Goal: Find specific page/section: Find specific page/section

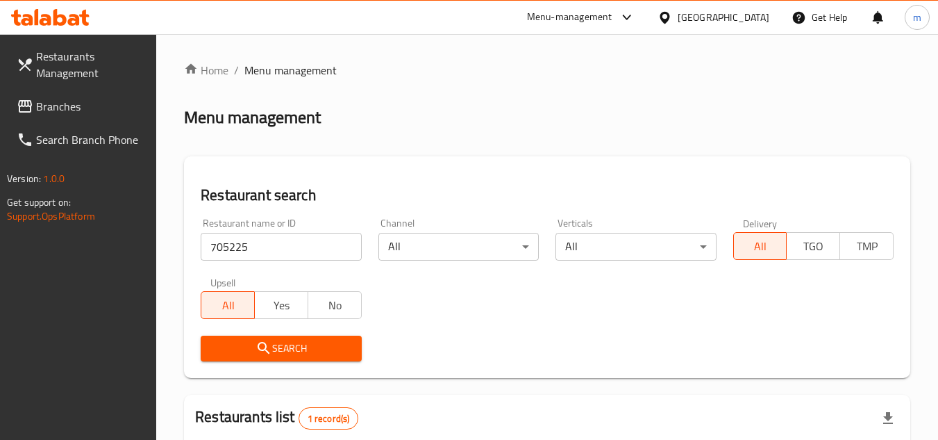
scroll to position [180, 0]
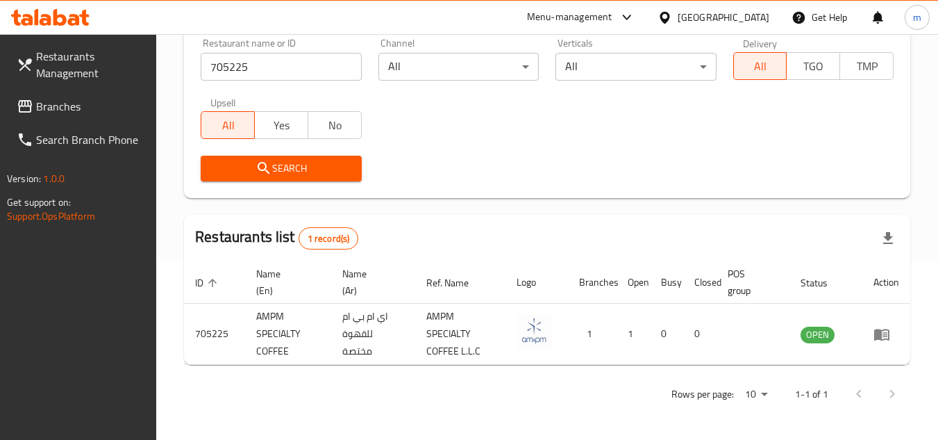
click at [110, 110] on span "Branches" at bounding box center [91, 106] width 110 height 17
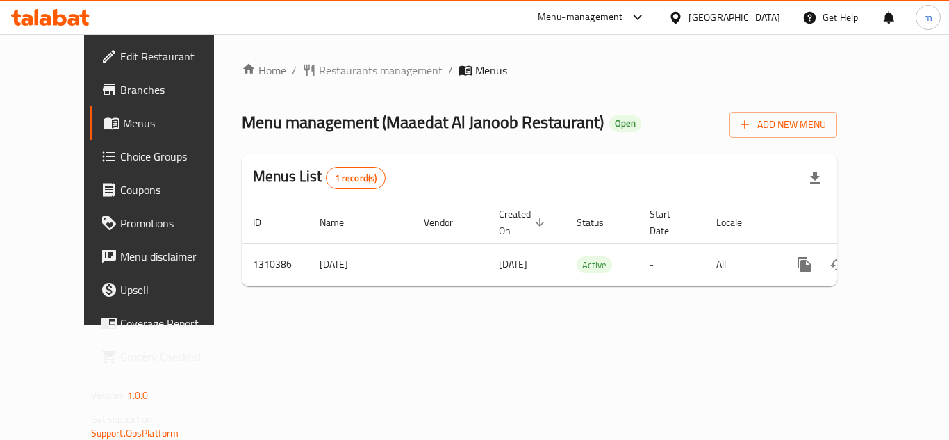
click at [314, 81] on div "Home / Restaurants management / Menus Menu management ( Maaedat Al Janoob Resta…" at bounding box center [539, 179] width 595 height 235
click at [319, 75] on span "Restaurants management" at bounding box center [381, 70] width 124 height 17
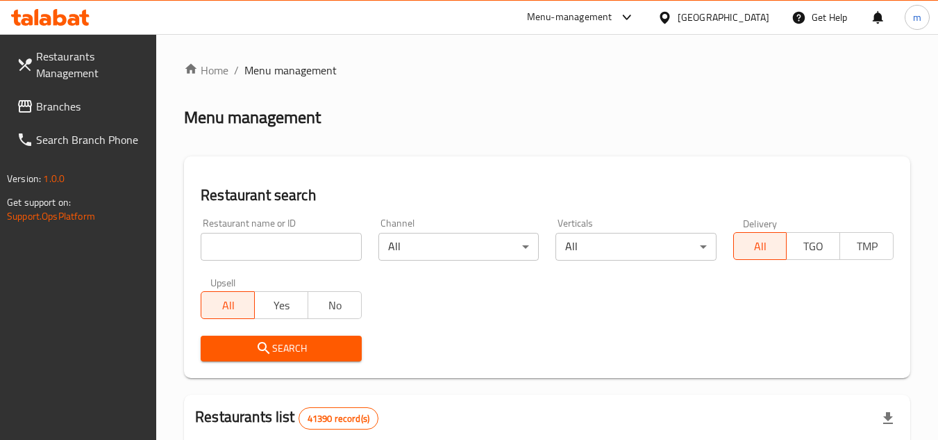
click at [305, 244] on input "search" at bounding box center [281, 247] width 160 height 28
paste input "705277"
type input "705277"
click at [274, 351] on span "Search" at bounding box center [281, 348] width 138 height 17
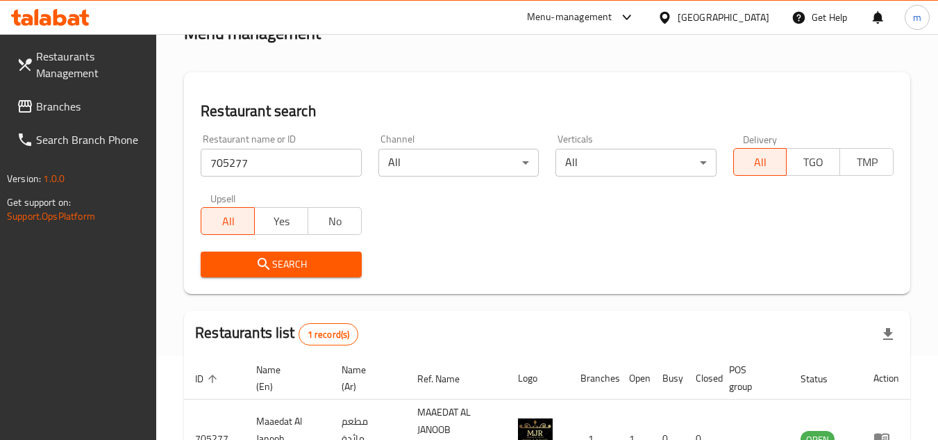
scroll to position [180, 0]
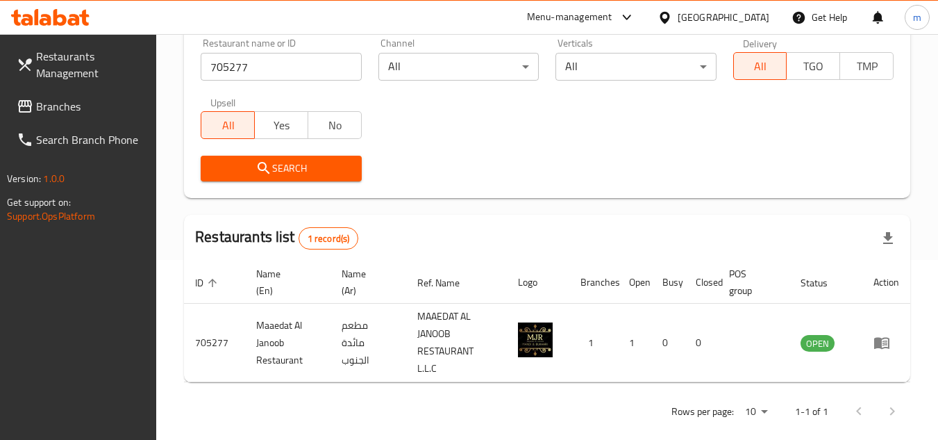
click at [83, 110] on span "Branches" at bounding box center [91, 106] width 110 height 17
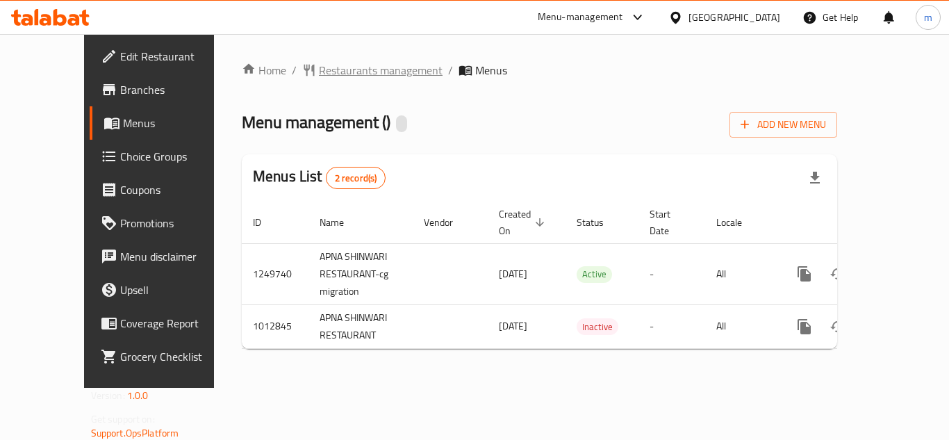
click at [324, 78] on span "Restaurants management" at bounding box center [381, 70] width 124 height 17
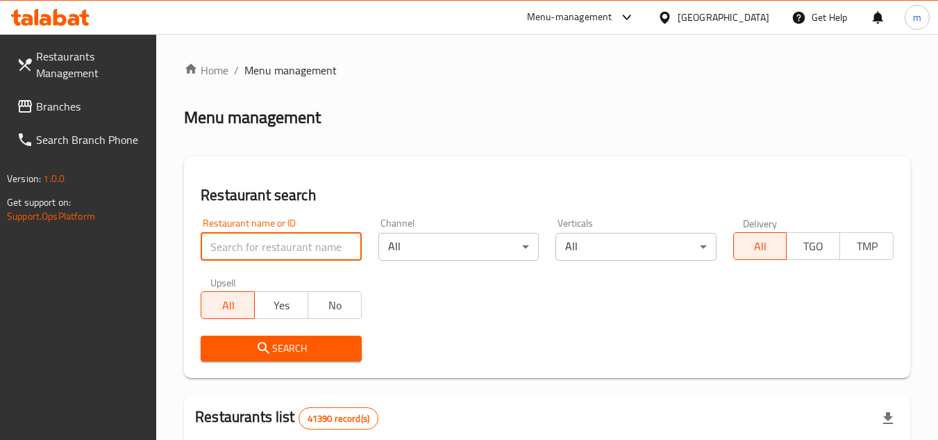
click at [272, 251] on input "search" at bounding box center [281, 247] width 160 height 28
paste input "660790"
type input "660790"
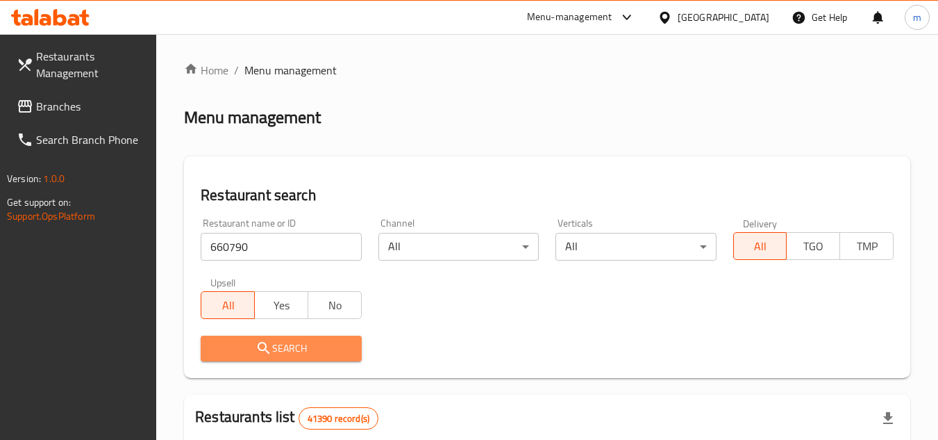
click at [288, 350] on span "Search" at bounding box center [281, 348] width 138 height 17
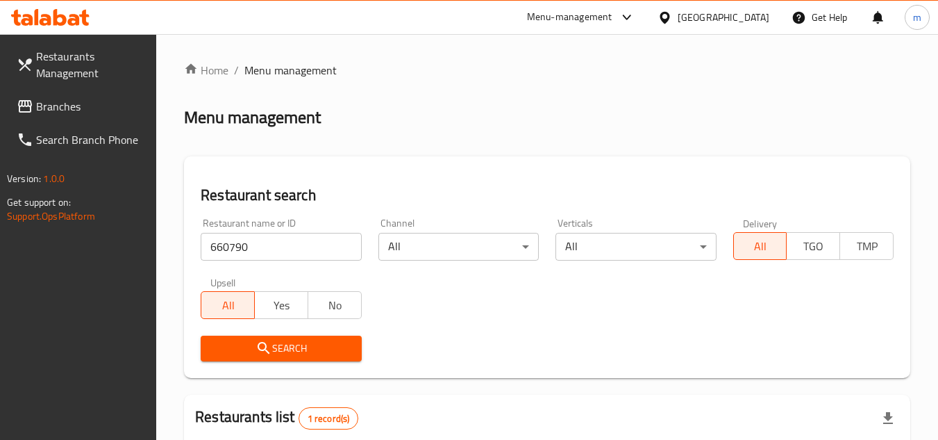
click at [701, 16] on div "United Arab Emirates" at bounding box center [724, 17] width 92 height 15
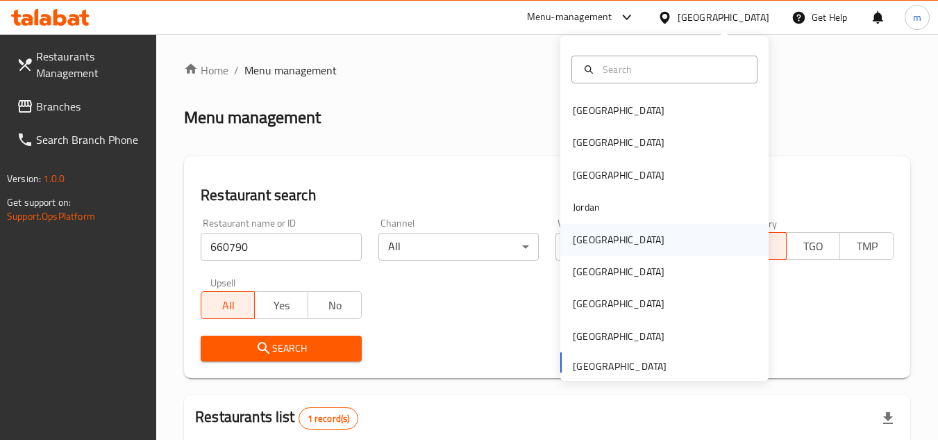
click at [592, 238] on div "[GEOGRAPHIC_DATA]" at bounding box center [619, 240] width 114 height 32
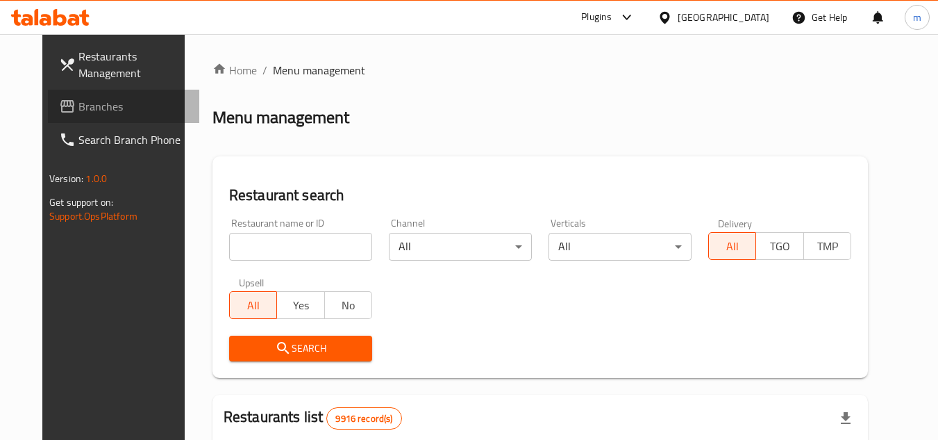
click at [89, 109] on span "Branches" at bounding box center [133, 106] width 110 height 17
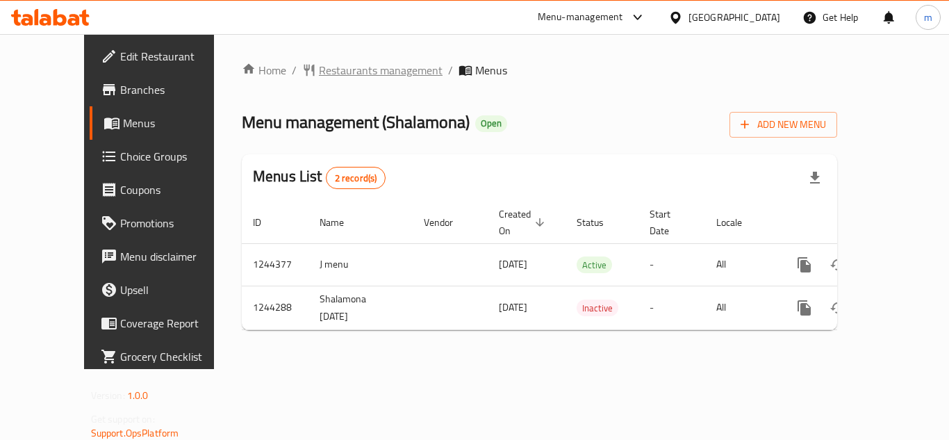
click at [373, 74] on span "Restaurants management" at bounding box center [381, 70] width 124 height 17
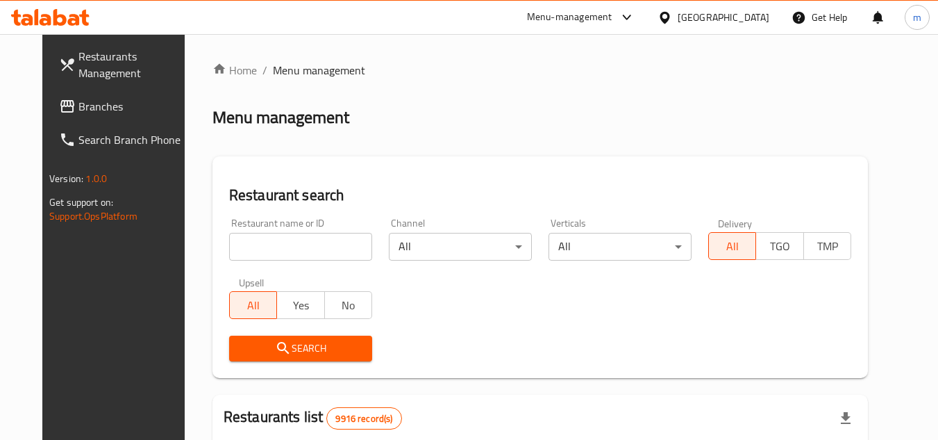
click at [286, 251] on input "search" at bounding box center [300, 247] width 143 height 28
click at [78, 110] on span "Branches" at bounding box center [133, 106] width 110 height 17
click at [258, 244] on input "search" at bounding box center [300, 247] width 143 height 28
paste input "681966"
type input "681966"
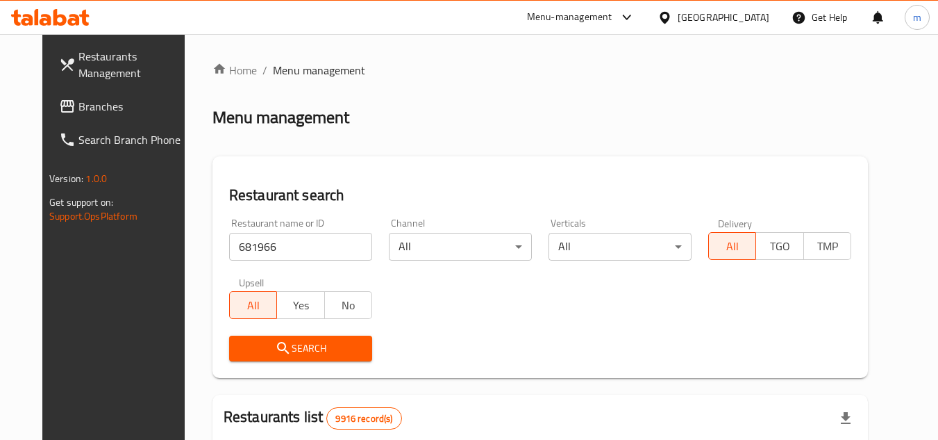
click at [277, 351] on icon "submit" at bounding box center [283, 348] width 12 height 12
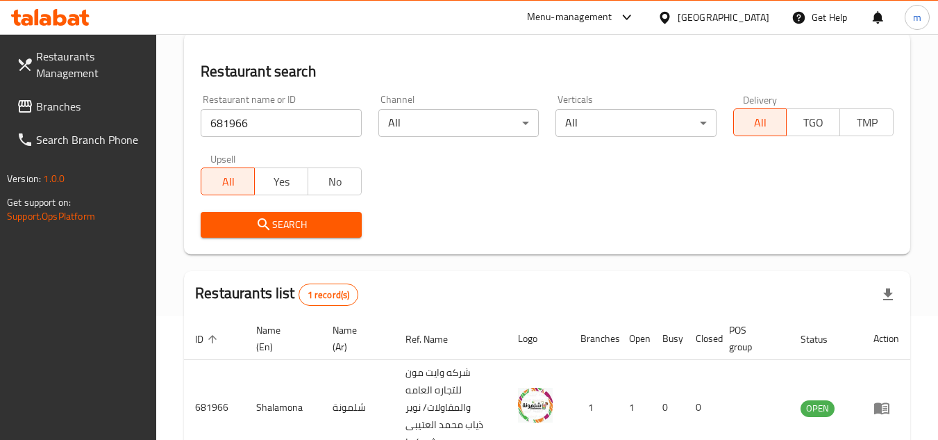
scroll to position [197, 0]
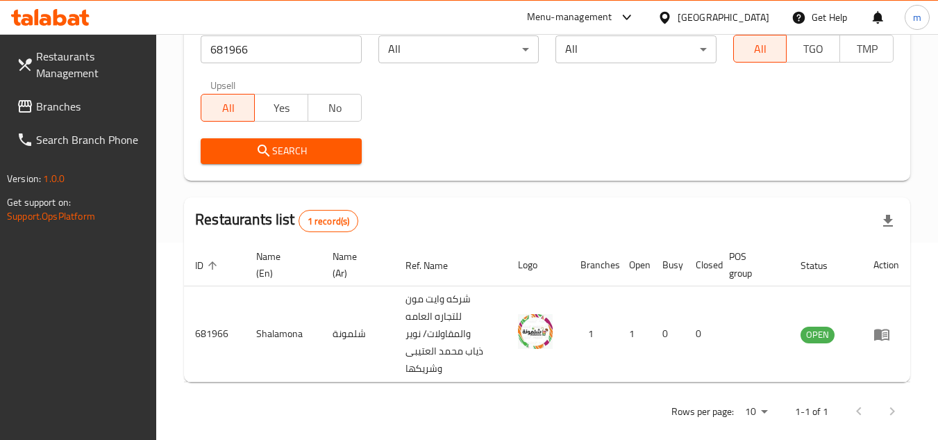
click at [71, 103] on span "Branches" at bounding box center [91, 106] width 110 height 17
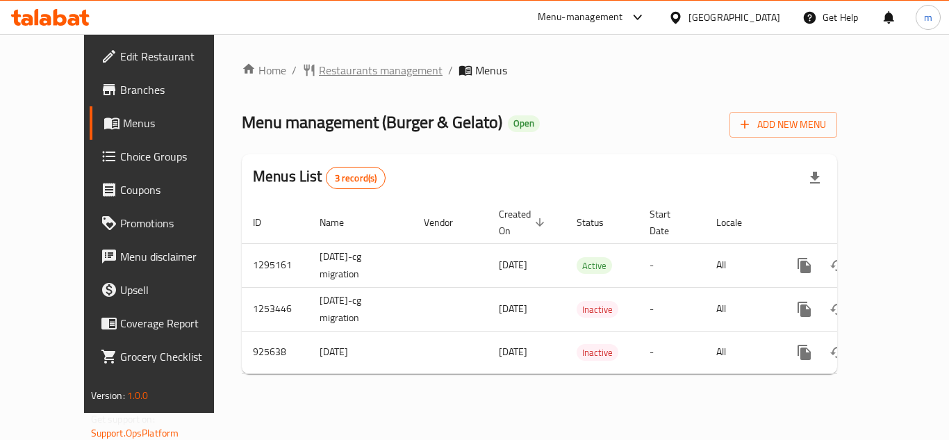
click at [346, 76] on span "Restaurants management" at bounding box center [381, 70] width 124 height 17
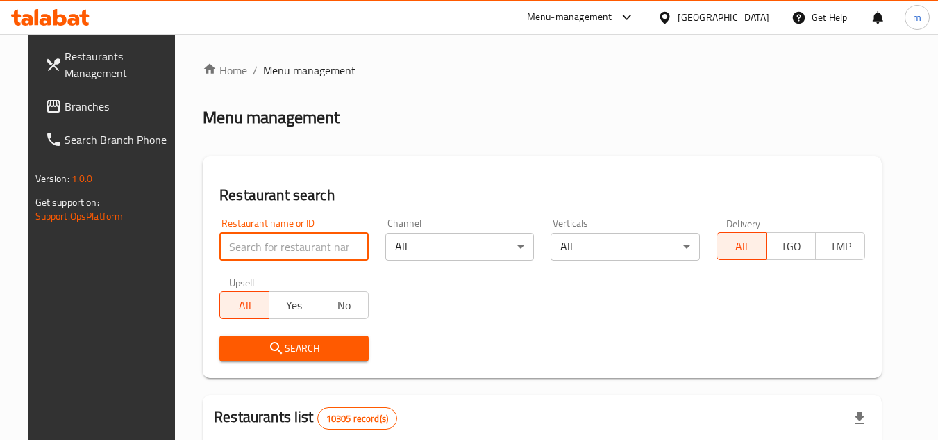
click at [274, 255] on input "search" at bounding box center [293, 247] width 149 height 28
paste input "658815"
type input "658815"
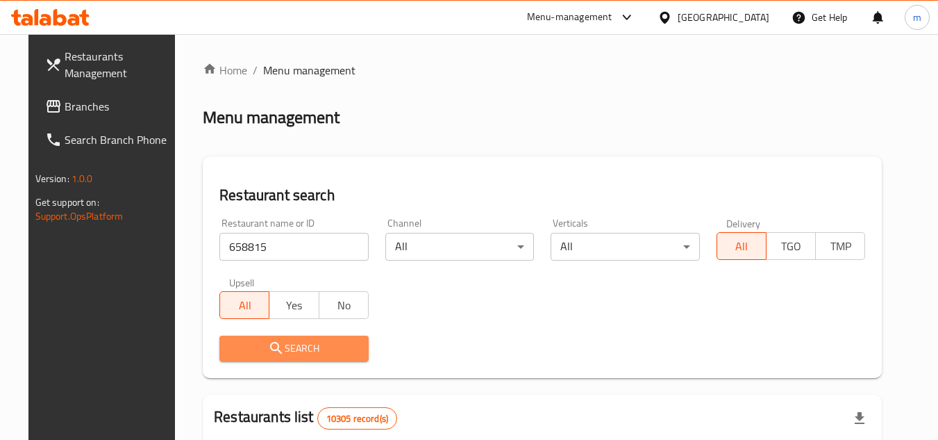
click at [277, 344] on span "Search" at bounding box center [294, 348] width 127 height 17
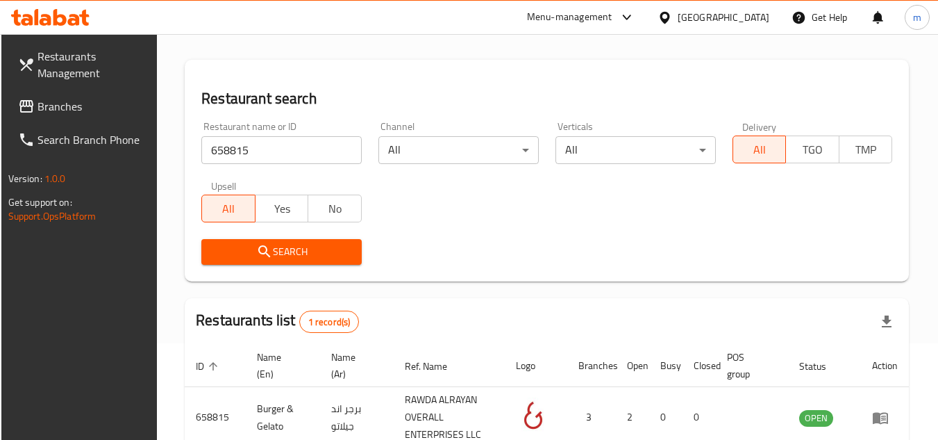
scroll to position [180, 0]
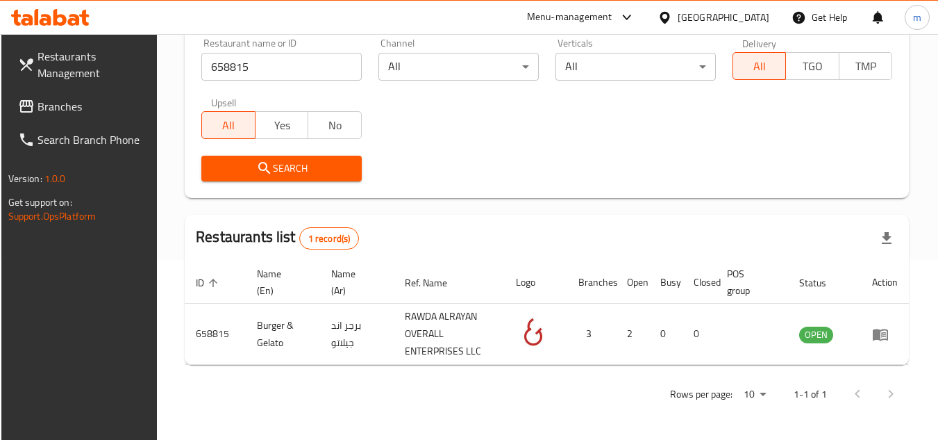
click at [669, 13] on icon at bounding box center [665, 17] width 10 height 12
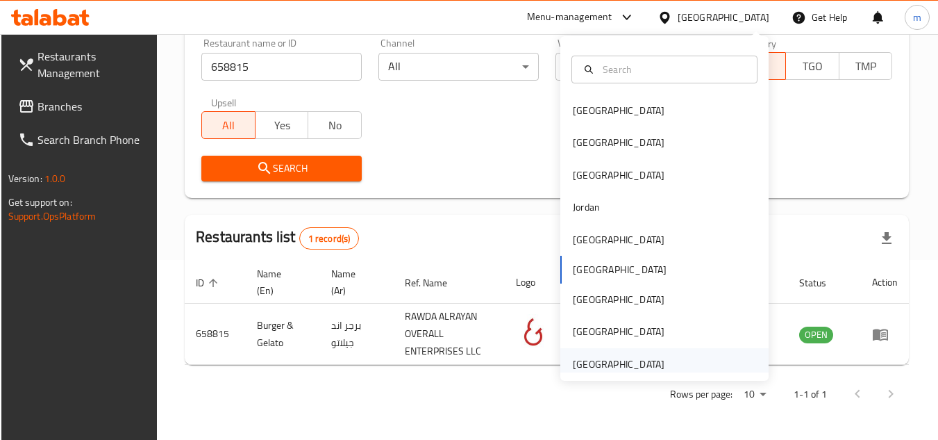
click at [604, 358] on div "United Arab Emirates" at bounding box center [619, 363] width 92 height 15
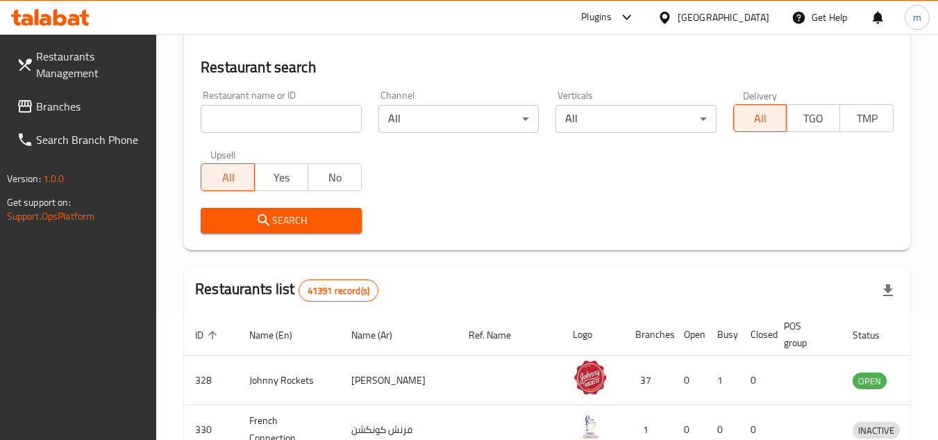
scroll to position [180, 0]
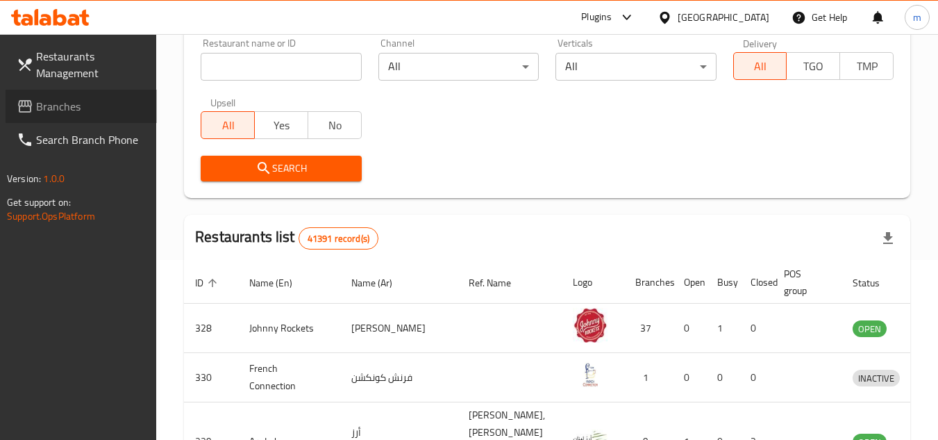
click at [69, 110] on span "Branches" at bounding box center [91, 106] width 110 height 17
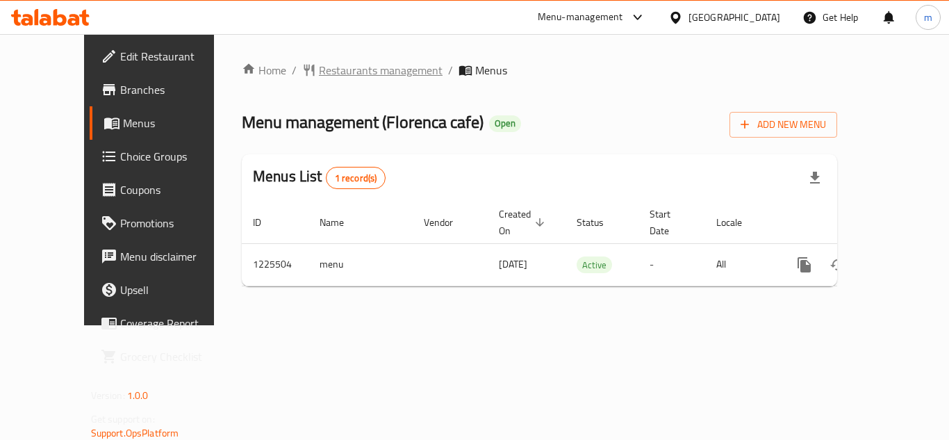
click at [319, 62] on span "Restaurants management" at bounding box center [381, 70] width 124 height 17
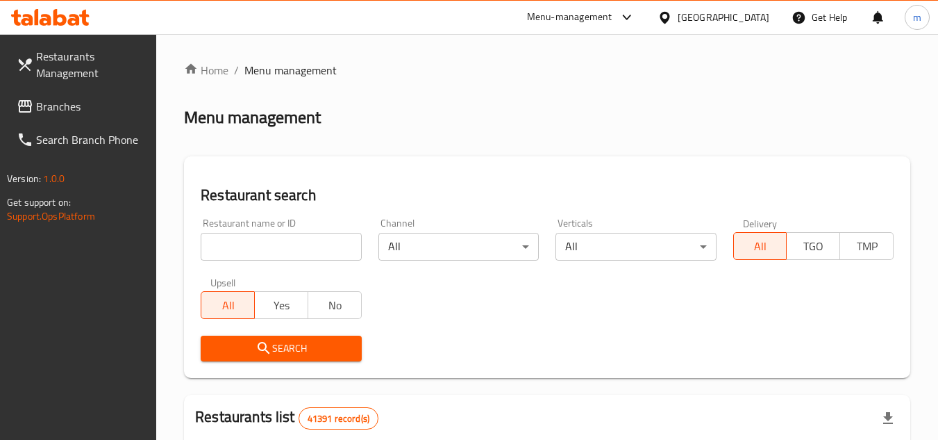
click at [278, 242] on input "search" at bounding box center [281, 247] width 160 height 28
paste input "675376"
type input "675376"
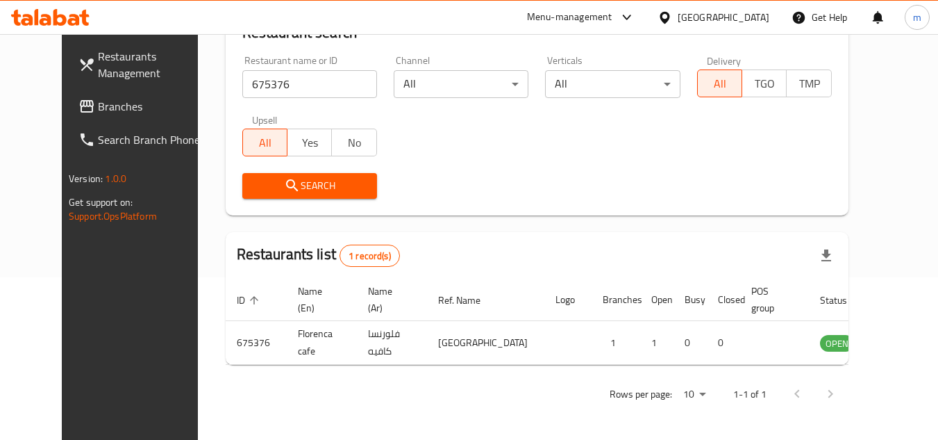
scroll to position [168, 0]
